Goal: Task Accomplishment & Management: Manage account settings

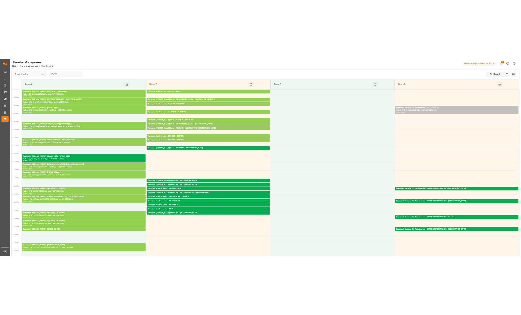
scroll to position [118, 0]
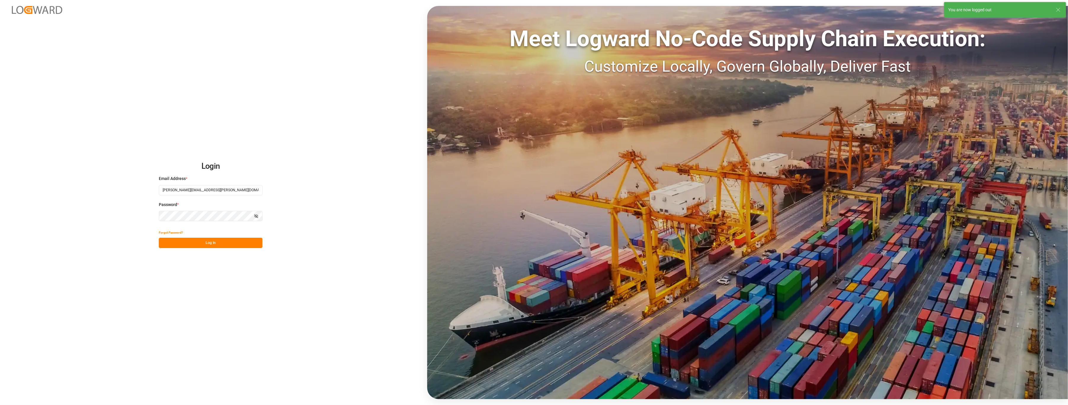
click at [178, 245] on button "Log In" at bounding box center [211, 243] width 104 height 10
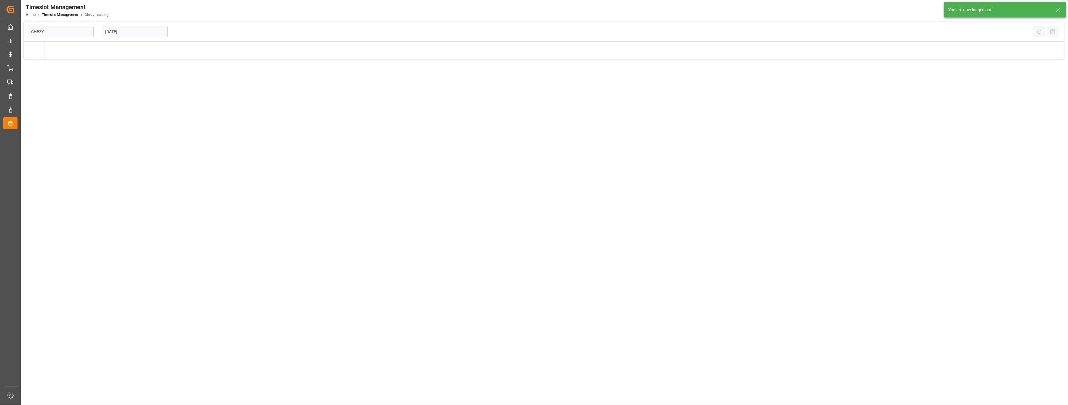
type input "Chezy Loading"
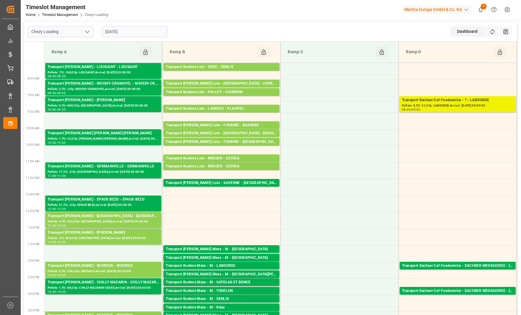
click at [459, 102] on div "Transport Dachser Cof Foodservice - ? - LABOURSE" at bounding box center [457, 100] width 111 height 6
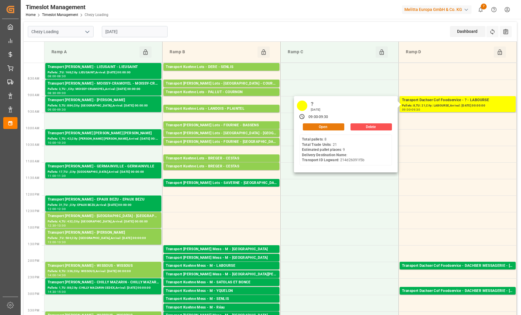
click at [333, 126] on button "Open" at bounding box center [323, 127] width 41 height 7
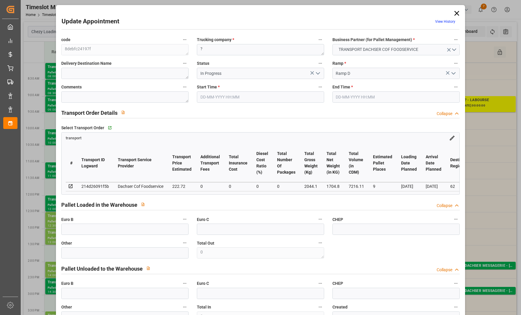
type input "[DATE] 09:00"
type input "[DATE] 09:30"
type input "[DATE] 14:13"
type input "[DATE] 12:39"
type input "[DATE]"
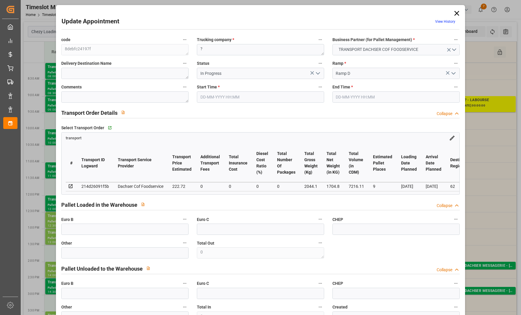
type input "[DATE]"
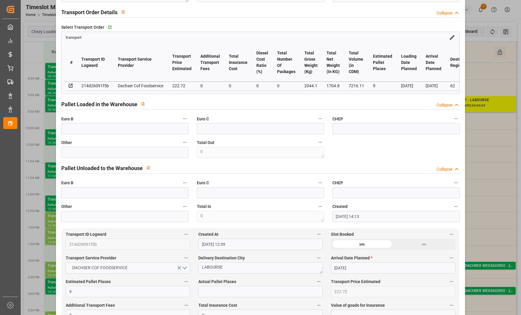
scroll to position [118, 0]
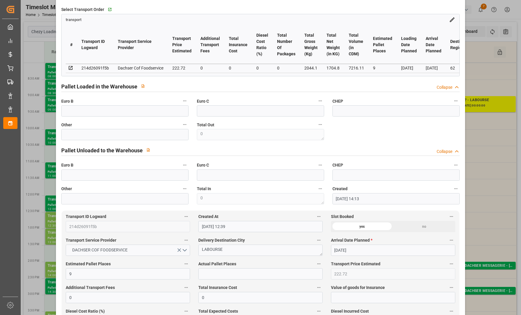
click at [476, 16] on div "Update Appointment View History code 8debfc24197f Trucking company * ? Business…" at bounding box center [260, 157] width 521 height 315
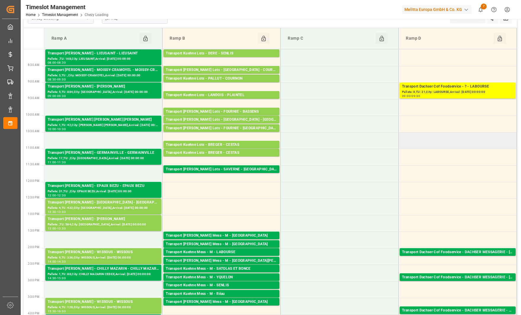
scroll to position [0, 0]
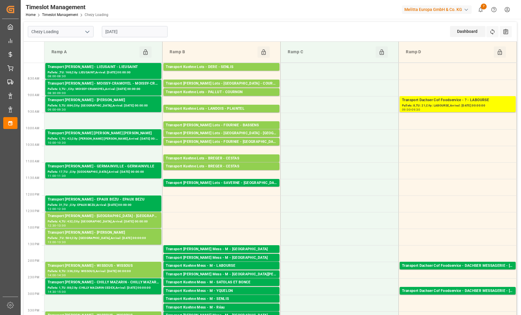
click at [140, 27] on input "[DATE]" at bounding box center [135, 31] width 66 height 11
